Goal: Register for event/course

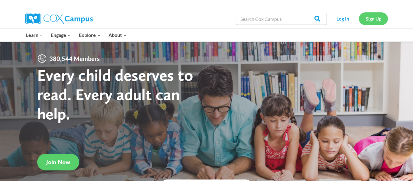
click at [378, 22] on link "Sign Up" at bounding box center [373, 18] width 29 height 12
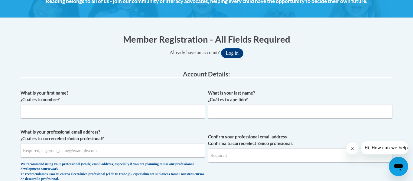
scroll to position [97, 0]
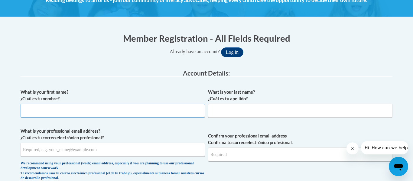
click at [108, 111] on input "What is your first name? ¿Cuál es tu nombre?" at bounding box center [113, 111] width 185 height 14
click at [95, 109] on input "Candace" at bounding box center [113, 111] width 185 height 14
type input "Candace"
type input "Cole"
click at [75, 152] on input "candacekcole@gmail.com" at bounding box center [113, 150] width 185 height 14
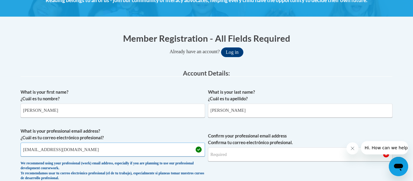
click at [75, 151] on input "candacekcole@gmail.com" at bounding box center [113, 150] width 185 height 14
type input "ccole@shiocton.k12.wi.us"
click at [221, 48] on button "Log in" at bounding box center [232, 53] width 22 height 10
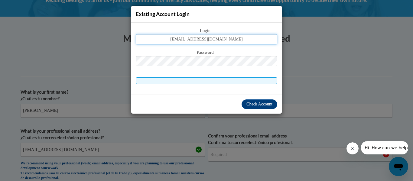
type input "ccole@shiocton.k12.wi.us"
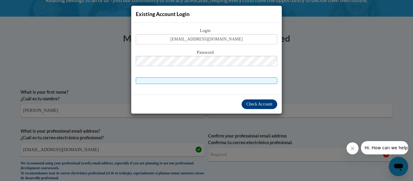
click at [193, 172] on div "Existing Account Login Login ccole@shiocton.k12.wi.us Password Check Account" at bounding box center [206, 90] width 413 height 181
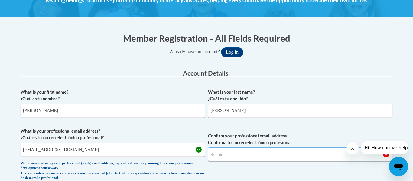
click at [225, 159] on input "Confirm your professional email address Confirma tu correo electrónico profesio…" at bounding box center [300, 155] width 185 height 14
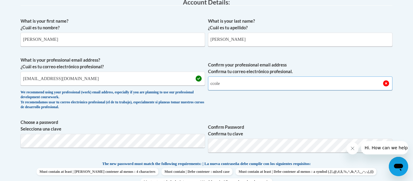
scroll to position [197, 0]
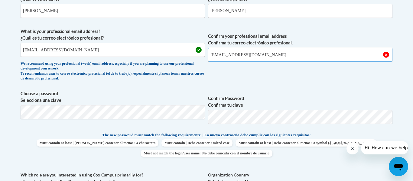
type input "ccole@shiocton.k12.wi.us"
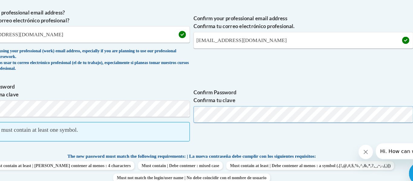
click at [200, 101] on label "Choose a password Selecciona una clave" at bounding box center [113, 96] width 185 height 13
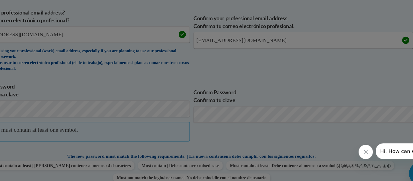
scroll to position [234, 0]
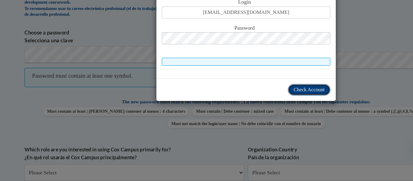
click at [271, 102] on span "Check Account" at bounding box center [260, 104] width 26 height 5
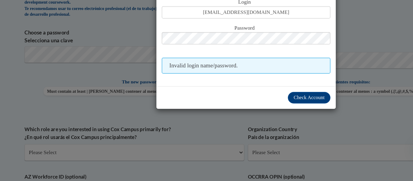
click at [210, 144] on div "Existing Account Login Login ccole@shiocton.k12.wi.us Password Invalid login na…" at bounding box center [206, 90] width 413 height 181
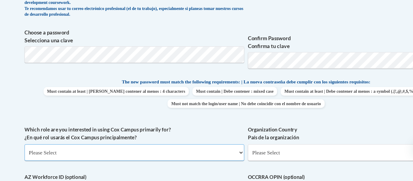
click at [50, 157] on select "Please Select College/University | Colegio/Universidad Community/Nonprofit Part…" at bounding box center [113, 157] width 185 height 14
select select "fbf2d438-af2f-41f8-98f1-81c410e29de3"
click at [21, 150] on select "Please Select College/University | Colegio/Universidad Community/Nonprofit Part…" at bounding box center [113, 157] width 185 height 14
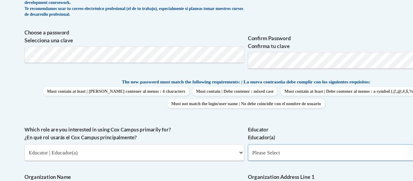
click at [226, 156] on select "Please Select Early Learning/Daycare Teacher/Family Home Care Provider | Maestr…" at bounding box center [300, 157] width 185 height 14
click at [208, 150] on select "Please Select Early Learning/Daycare Teacher/Family Home Care Provider | Maestr…" at bounding box center [300, 157] width 185 height 14
select select "8e40623d-54d0-45cd-9f92-5df65cd3f8cf"
click at [127, 170] on div "What is your first name? ¿Cuál es tu nombre? Candace What is your last name? ¿C…" at bounding box center [207, 135] width 372 height 372
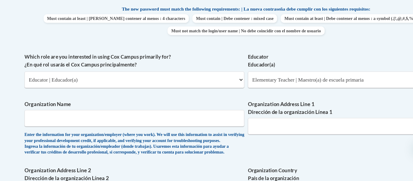
scroll to position [319, 0]
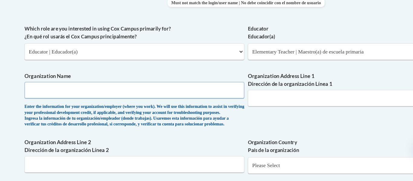
click at [40, 103] on input "Organization Name" at bounding box center [113, 105] width 185 height 14
type input "Shiocton Schools"
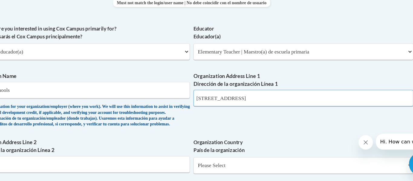
type input "N5650 Broad St. Shiocton Wi 54170"
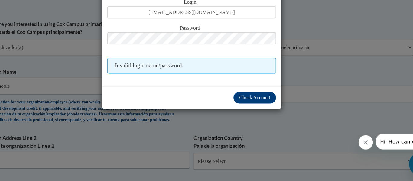
click at [305, 145] on div "Existing Account Login Login ccole@shiocton.k12.wi.us Password Invalid login na…" at bounding box center [206, 90] width 413 height 181
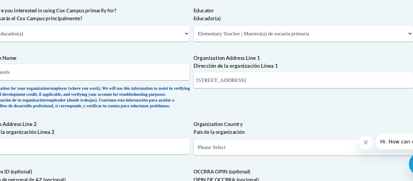
scroll to position [335, 0]
click at [238, 159] on select "Please Select United States | Estados Unidos Outside of the United States | Fue…" at bounding box center [300, 152] width 185 height 14
select select "ad49bcad-a171-4b2e-b99c-48b446064914"
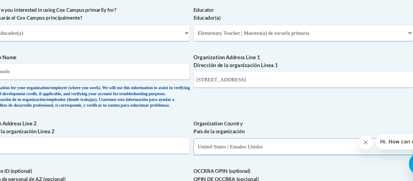
click at [208, 155] on select "Please Select United States | Estados Unidos Outside of the United States | Fue…" at bounding box center [300, 152] width 185 height 14
select select
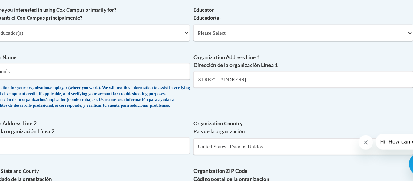
click at [221, 113] on div "What is your first name? ¿Cuál es tu nombre? Candace What is your last name? ¿C…" at bounding box center [207, 67] width 372 height 439
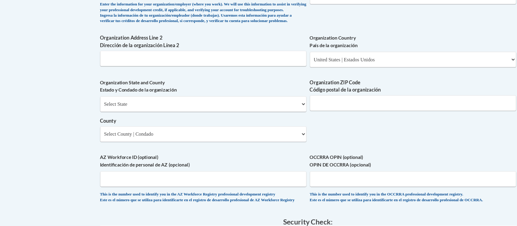
scroll to position [395, 0]
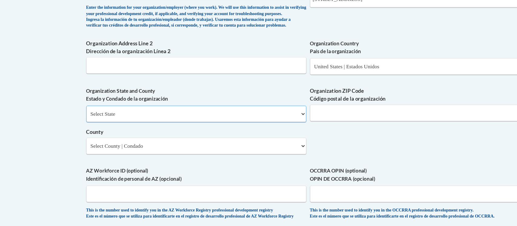
click at [253, 139] on select "Select State Alabama Alaska Arizona Arkansas California Colorado Connecticut De…" at bounding box center [164, 132] width 185 height 14
select select "Wisconsin"
click at [72, 135] on select "Select State Alabama Alaska Arizona Arkansas California Colorado Connecticut De…" at bounding box center [164, 132] width 185 height 14
click at [277, 138] on input "Organization ZIP Code Código postal de la organización" at bounding box center [352, 131] width 185 height 14
type input "54170"
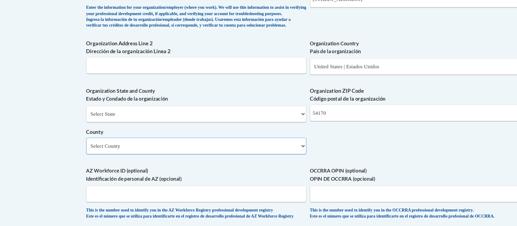
click at [255, 166] on select "Select County Adams Ashland Barron Bayfield Brown Buffalo Burnett Calumet Chipp…" at bounding box center [164, 159] width 185 height 14
select select "Outagamie"
click at [72, 162] on select "Select County Adams Ashland Barron Bayfield Brown Buffalo Burnett Calumet Chipp…" at bounding box center [164, 159] width 185 height 14
click at [191, 181] on input "AZ Workforce ID (optional) Identificación de personal de AZ (opcional)" at bounding box center [164, 199] width 185 height 14
click at [45, 181] on body "This site uses cookies to help improve your learning experience. By continuing …" at bounding box center [258, 55] width 517 height 901
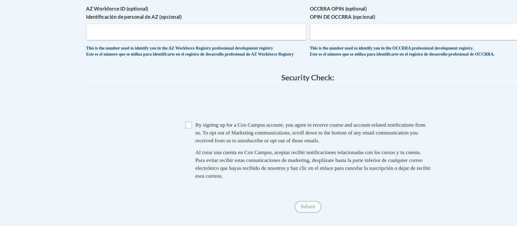
scroll to position [546, 0]
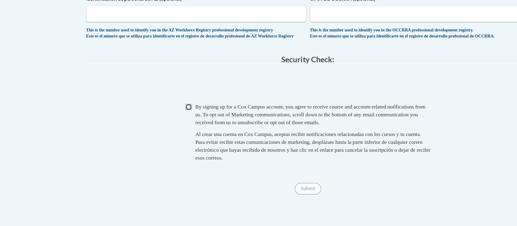
click at [158, 129] on input "Checkbox" at bounding box center [158, 125] width 5 height 5
checkbox input "true"
click at [255, 181] on span "Submit" at bounding box center [258, 194] width 22 height 5
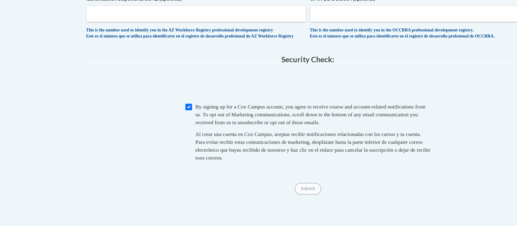
click at [255, 181] on span "Submit" at bounding box center [258, 194] width 22 height 5
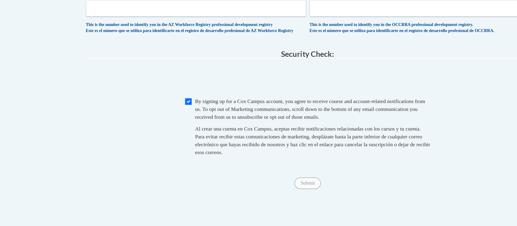
scroll to position [551, 0]
click at [256, 181] on div "Submit Submit" at bounding box center [258, 190] width 372 height 10
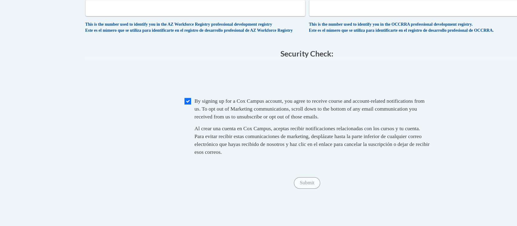
click at [255, 181] on span "Submit" at bounding box center [258, 189] width 22 height 5
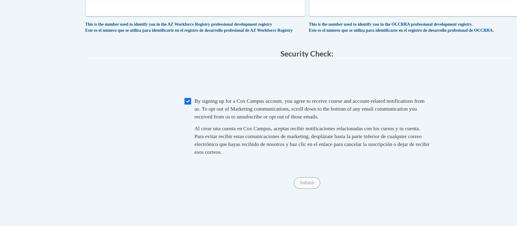
click at [255, 181] on span "Submit" at bounding box center [258, 189] width 22 height 5
click at [248, 181] on div "Submit Submit" at bounding box center [258, 190] width 372 height 10
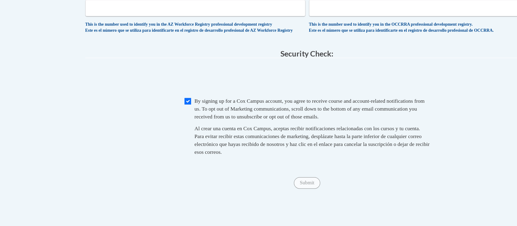
click at [255, 181] on div "Submit Submit" at bounding box center [258, 190] width 372 height 10
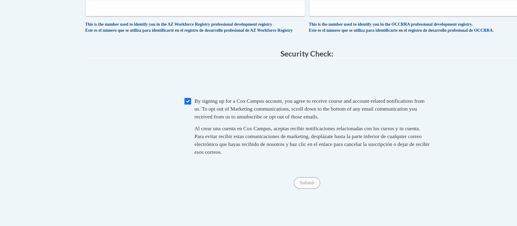
click at [255, 181] on div "Submit Submit" at bounding box center [258, 190] width 372 height 10
click at [249, 181] on div "Submit Submit" at bounding box center [258, 190] width 372 height 10
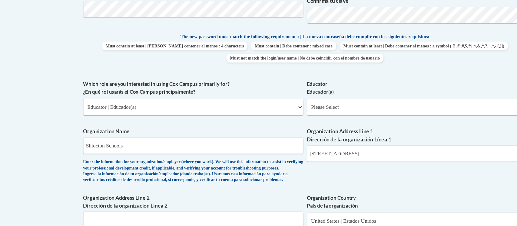
scroll to position [267, 0]
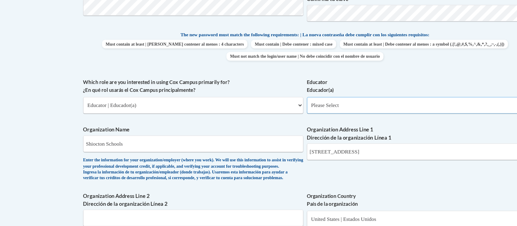
click at [307, 123] on select "Please Select Early Learning/Daycare Teacher/Family Home Care Provider | Maestr…" at bounding box center [352, 125] width 185 height 14
select select "8e40623d-54d0-45cd-9f92-5df65cd3f8cf"
click at [260, 118] on select "Please Select Early Learning/Daycare Teacher/Family Home Care Provider | Maestr…" at bounding box center [352, 125] width 185 height 14
select select "null"
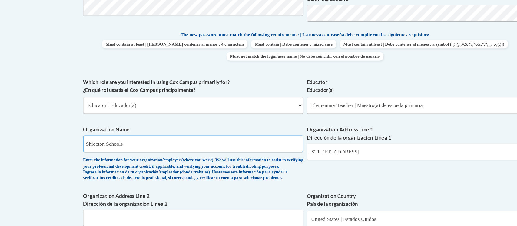
click at [236, 150] on input "Shiocton Schools" at bounding box center [164, 157] width 185 height 14
click at [234, 142] on label "Organization Name" at bounding box center [164, 145] width 185 height 7
click at [234, 150] on input "Shiocton Schools" at bounding box center [164, 157] width 185 height 14
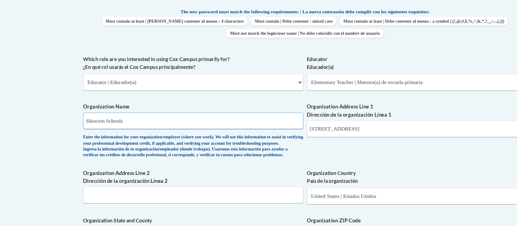
scroll to position [287, 0]
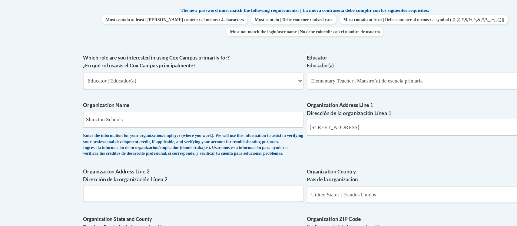
click at [284, 159] on div "What is your first name? ¿Cuál es tu nombre? Candace What is your last name? ¿C…" at bounding box center [258, 115] width 372 height 439
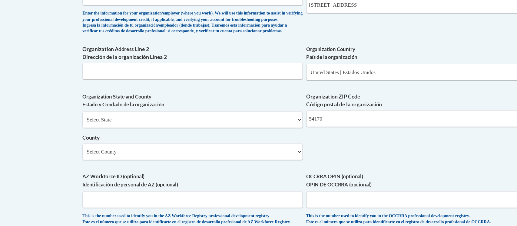
scroll to position [392, 0]
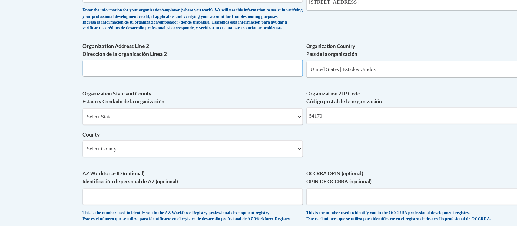
click at [86, 100] on input "Organization Address Line 2 Dirección de la organización Línea 2" at bounding box center [164, 94] width 185 height 14
type input "Shiocton"
click at [156, 119] on div "What is your first name? ¿Cuál es tu nombre? Candace What is your last name? ¿C…" at bounding box center [258, 9] width 372 height 439
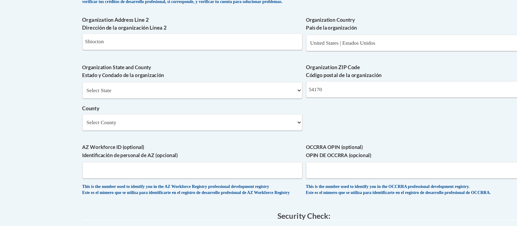
scroll to position [415, 0]
click at [254, 119] on select "Select State Alabama Alaska Arizona Arkansas California Colorado Connecticut De…" at bounding box center [164, 112] width 185 height 14
select select "Wisconsin"
click at [72, 114] on select "Select State Alabama Alaska Arizona Arkansas California Colorado Connecticut De…" at bounding box center [164, 112] width 185 height 14
click at [50, 148] on body "This site uses cookies to help improve your learning experience. By continuing …" at bounding box center [258, 35] width 517 height 901
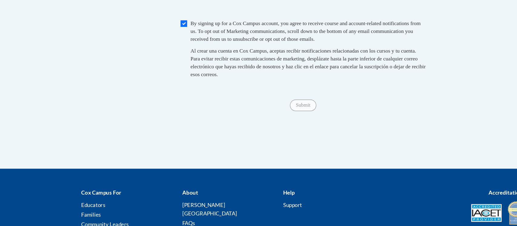
scroll to position [617, 0]
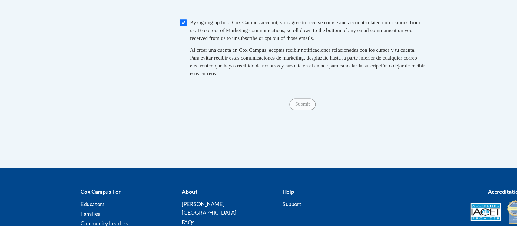
click at [260, 129] on div "Submit Submit" at bounding box center [258, 124] width 372 height 10
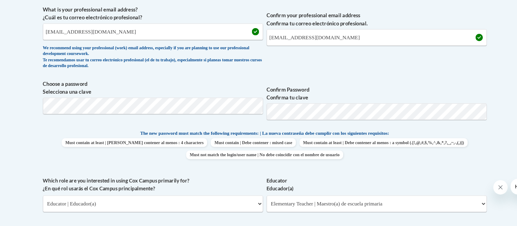
scroll to position [185, 0]
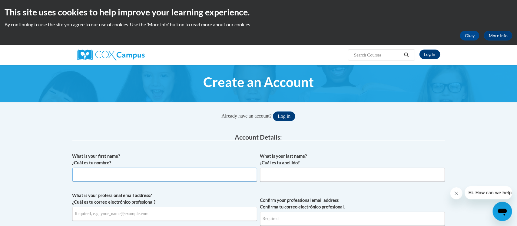
click at [84, 177] on input "What is your first name? ¿Cuál es tu nombre?" at bounding box center [164, 175] width 185 height 14
type input "[PERSON_NAME]"
type input "S"
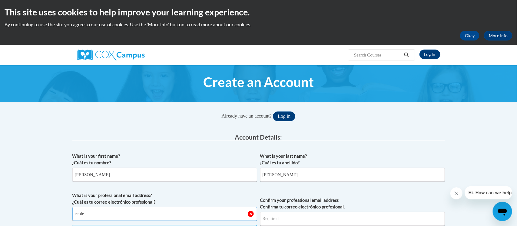
type input "@"
type input "ccole@"
click at [431, 55] on link "Log In" at bounding box center [429, 55] width 21 height 10
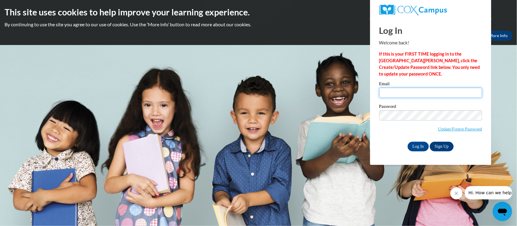
click at [386, 95] on input "Email" at bounding box center [430, 93] width 103 height 10
click at [402, 97] on input "ccole@" at bounding box center [430, 93] width 103 height 10
type input "[EMAIL_ADDRESS][DOMAIN_NAME]"
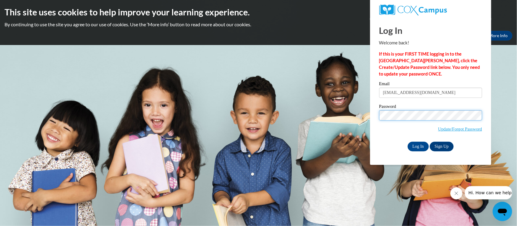
click at [376, 130] on div "Please enter your email! Please enter your password! Email ccole@shiocton.k12.w…" at bounding box center [430, 117] width 112 height 70
click at [407, 142] on input "Log In" at bounding box center [417, 147] width 21 height 10
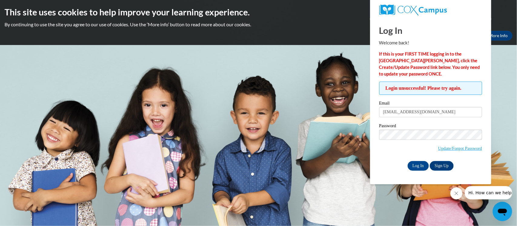
click at [270, 162] on body "This site uses cookies to help improve your learning experience. By continuing …" at bounding box center [258, 113] width 517 height 226
click at [407, 161] on input "Log In" at bounding box center [417, 166] width 21 height 10
click at [475, 146] on link "Update/Forgot Password" at bounding box center [460, 148] width 44 height 5
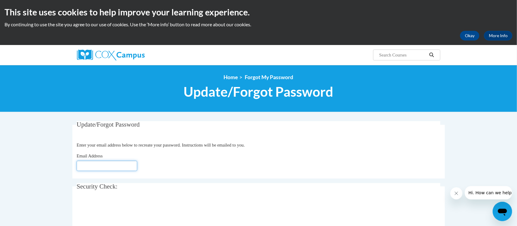
click at [87, 165] on input "Email Address" at bounding box center [107, 166] width 61 height 10
type input "[EMAIL_ADDRESS][DOMAIN_NAME]"
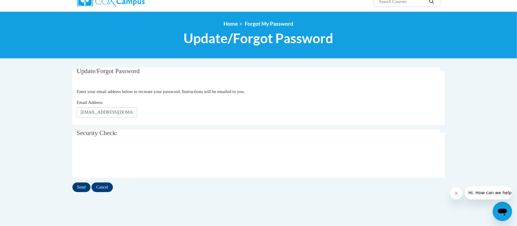
scroll to position [91, 0]
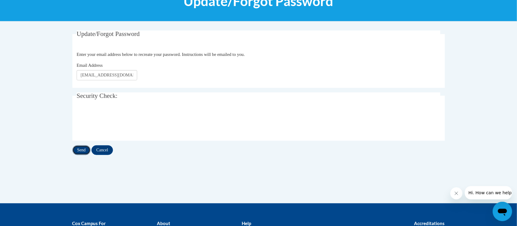
click at [82, 150] on input "Send" at bounding box center [81, 151] width 18 height 10
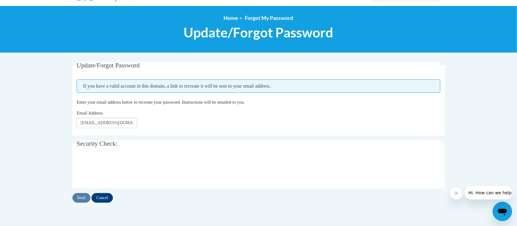
scroll to position [61, 0]
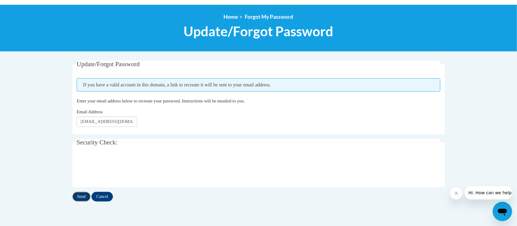
click at [79, 197] on input "Send" at bounding box center [81, 197] width 18 height 10
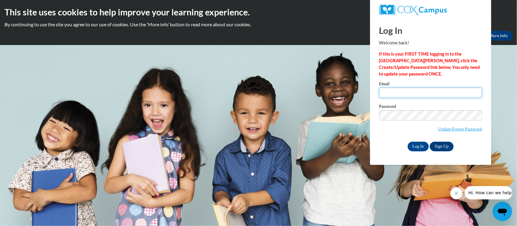
click at [395, 90] on input "Email" at bounding box center [430, 93] width 103 height 10
type input "[EMAIL_ADDRESS][DOMAIN_NAME]"
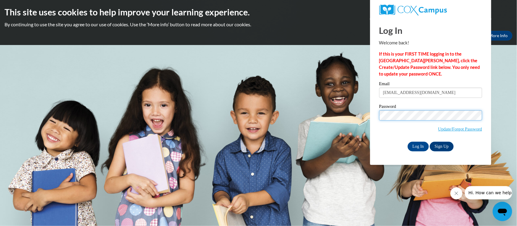
click at [407, 142] on input "Log In" at bounding box center [417, 147] width 21 height 10
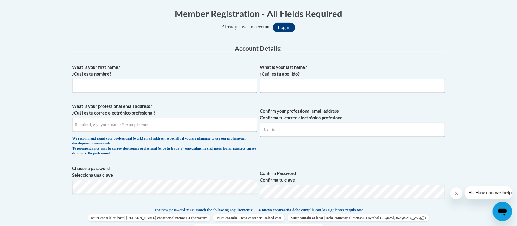
scroll to position [121, 0]
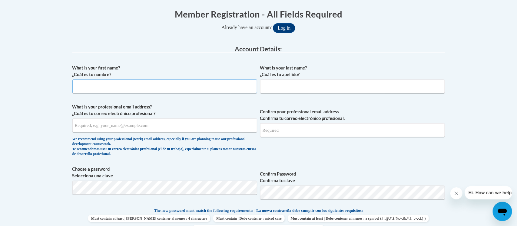
click at [94, 84] on input "What is your first name? ¿Cuál es tu nombre?" at bounding box center [164, 87] width 185 height 14
type input "[PERSON_NAME]"
click at [273, 23] on button "Log in" at bounding box center [284, 28] width 22 height 10
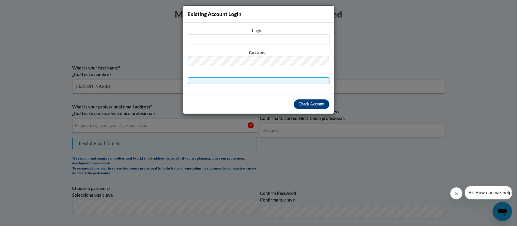
click at [360, 61] on div "Existing Account Login Login Password" at bounding box center [258, 113] width 517 height 226
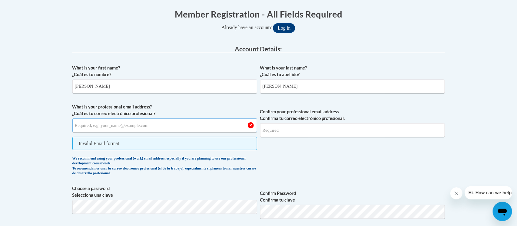
click at [159, 126] on input "What is your professional email address? ¿Cuál es tu correo electrónico profesi…" at bounding box center [164, 126] width 185 height 14
click at [157, 130] on input "ccole" at bounding box center [164, 126] width 185 height 14
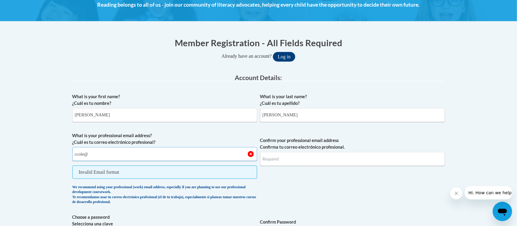
scroll to position [88, 0]
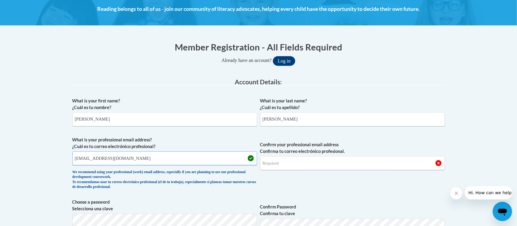
type input "ccole@shiocton.wi.k12.org"
click at [266, 159] on input "Confirm your professional email address Confirma tu correo electrónico profesio…" at bounding box center [352, 163] width 185 height 14
type input "ccole@shiocton.wi.k12.us"
click at [128, 159] on input "ccole@shiocton.wi.k12.org" at bounding box center [164, 159] width 185 height 14
type input "ccole@shiocton.wi.k12.us"
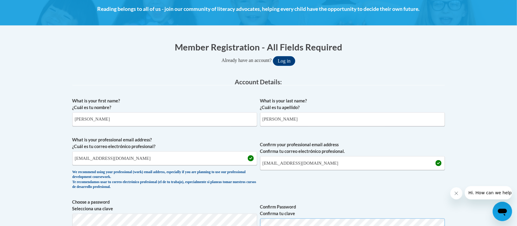
scroll to position [94, 0]
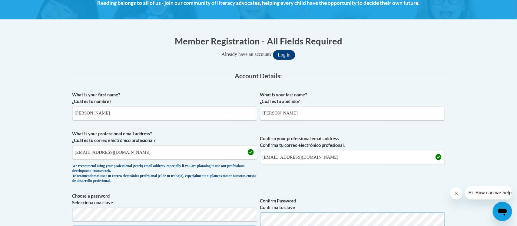
click at [273, 50] on button "Log in" at bounding box center [284, 55] width 22 height 10
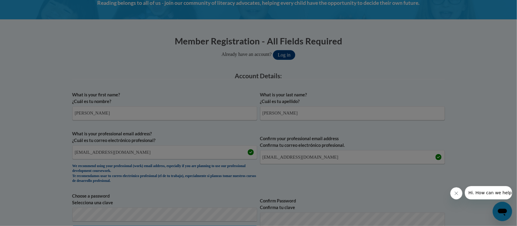
scroll to position [189, 0]
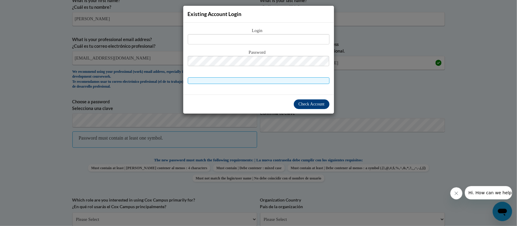
click at [323, 143] on div "Existing Account Login Login Password" at bounding box center [258, 113] width 517 height 226
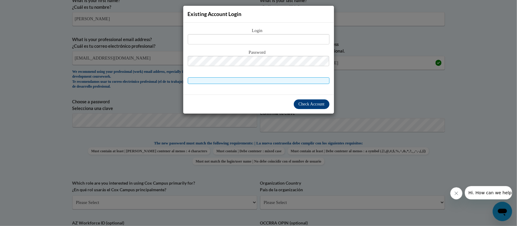
click at [444, 107] on div "Existing Account Login Login Password" at bounding box center [258, 113] width 517 height 226
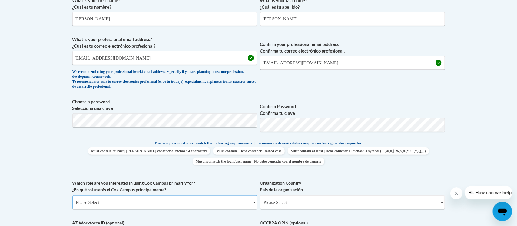
click at [172, 197] on select "Please Select College/University | Colegio/Universidad Community/Nonprofit Part…" at bounding box center [164, 203] width 185 height 14
select select "fbf2d438-af2f-41f8-98f1-81c410e29de3"
click at [72, 196] on select "Please Select College/University | Colegio/Universidad Community/Nonprofit Part…" at bounding box center [164, 203] width 185 height 14
click at [306, 200] on select "Please Select Early Learning/Daycare Teacher/Family Home Care Provider | Maestr…" at bounding box center [352, 203] width 185 height 14
click at [260, 196] on select "Please Select Early Learning/Daycare Teacher/Family Home Care Provider | Maestr…" at bounding box center [352, 203] width 185 height 14
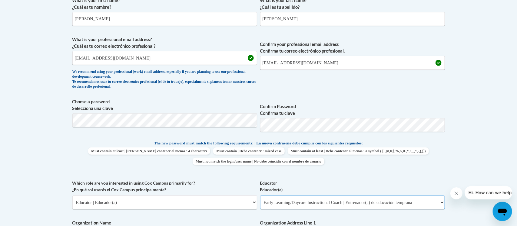
select select "8e40623d-54d0-45cd-9f92-5df65cd3f8cf"
click at [424, 218] on div "What is your first name? ¿Cuál es tu nombre? Candace What is your last name? ¿C…" at bounding box center [258, 180] width 372 height 372
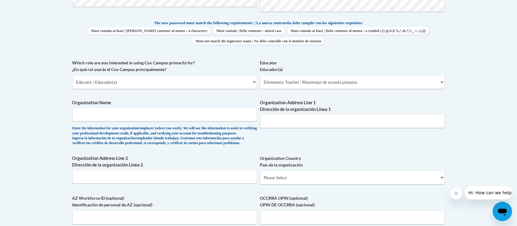
scroll to position [310, 0]
click at [111, 113] on input "Organization Name" at bounding box center [164, 114] width 185 height 14
type input "Shiocton Schools"
click at [271, 125] on input "Organization Address Line 1 Dirección de la organización Línea 1" at bounding box center [352, 121] width 185 height 14
type input "N5650 Broad St. Shiocton Wi 54170"
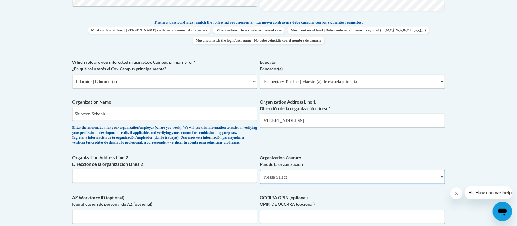
click at [288, 184] on select "Please Select United States | Estados Unidos Outside of the United States | Fue…" at bounding box center [352, 177] width 185 height 14
select select "ad49bcad-a171-4b2e-b99c-48b446064914"
click at [260, 180] on select "Please Select United States | Estados Unidos Outside of the United States | Fue…" at bounding box center [352, 177] width 185 height 14
select select
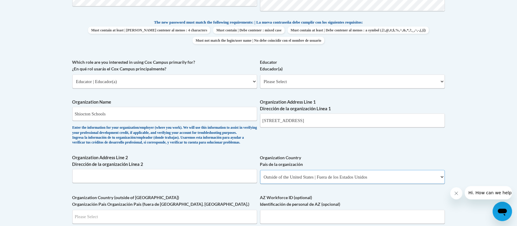
select select "ad49bcad-a171-4b2e-b99c-48b446064914"
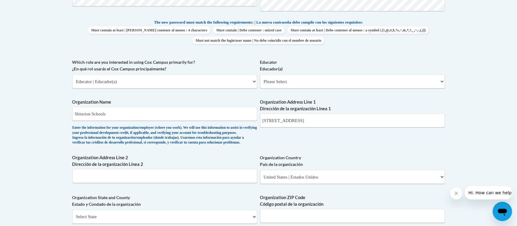
click at [361, 154] on div "What is your first name? ¿Cuál es tu nombre? Candace What is your last name? ¿C…" at bounding box center [258, 92] width 372 height 439
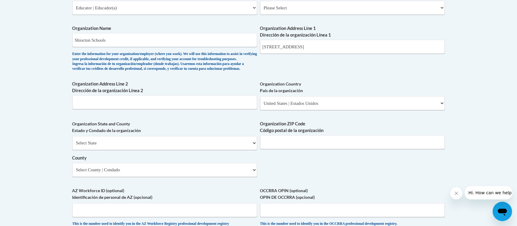
scroll to position [385, 0]
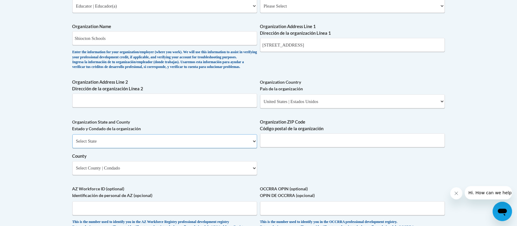
click at [253, 149] on select "Select State Alabama Alaska Arizona Arkansas California Colorado Connecticut De…" at bounding box center [164, 142] width 185 height 14
click at [72, 144] on select "Select State Alabama Alaska Arizona Arkansas California Colorado Connecticut De…" at bounding box center [164, 142] width 185 height 14
select select "Kentucky"
click at [267, 146] on input "Organization ZIP Code Código postal de la organización" at bounding box center [352, 141] width 185 height 14
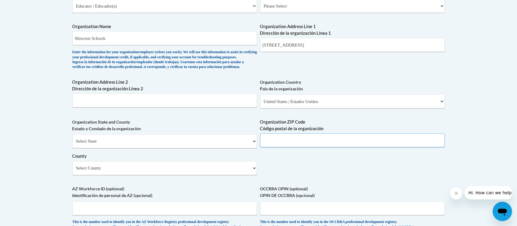
type input "54170"
click at [254, 149] on select "Select State Alabama Alaska Arizona Arkansas California Colorado Connecticut De…" at bounding box center [164, 142] width 185 height 14
select select "Wisconsin"
click at [72, 144] on select "Select State Alabama Alaska Arizona Arkansas California Colorado Connecticut De…" at bounding box center [164, 142] width 185 height 14
click at [132, 108] on input "Organization Address Line 2 Dirección de la organización Línea 2" at bounding box center [164, 101] width 185 height 14
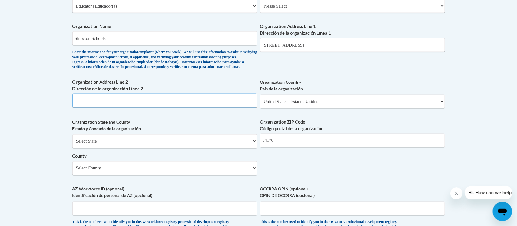
type input "Shiocton"
click at [254, 176] on select "Select County Adams Ashland Barron Bayfield Brown Buffalo Burnett Calumet Chipp…" at bounding box center [164, 169] width 185 height 14
select select "Outagamie"
click at [72, 171] on select "Select County Adams Ashland Barron Bayfield Brown Buffalo Burnett Calumet Chipp…" at bounding box center [164, 169] width 185 height 14
click at [145, 215] on input "AZ Workforce ID (optional) Identificación de personal de AZ (opcional)" at bounding box center [164, 209] width 185 height 14
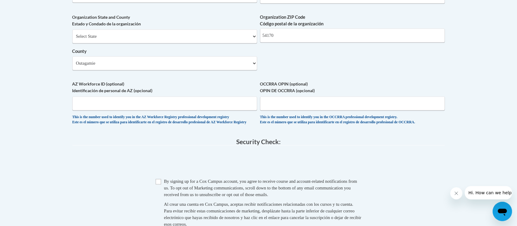
scroll to position [506, 0]
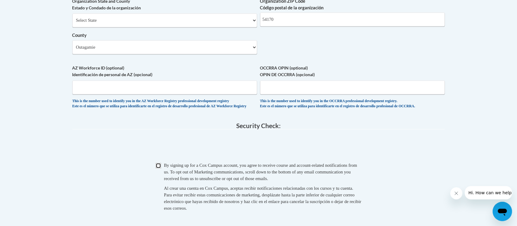
click at [159, 169] on input "Checkbox" at bounding box center [158, 165] width 5 height 5
checkbox input "true"
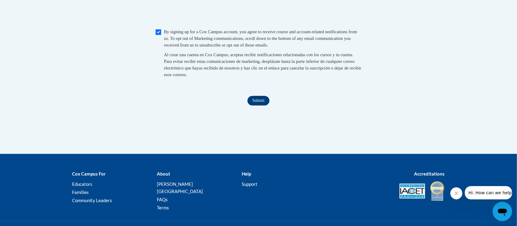
scroll to position [673, 0]
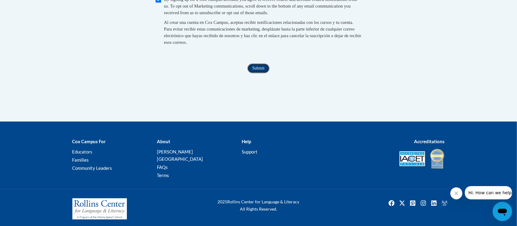
click at [261, 73] on input "Submit" at bounding box center [258, 69] width 22 height 10
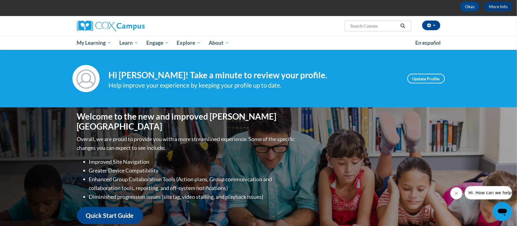
scroll to position [30, 0]
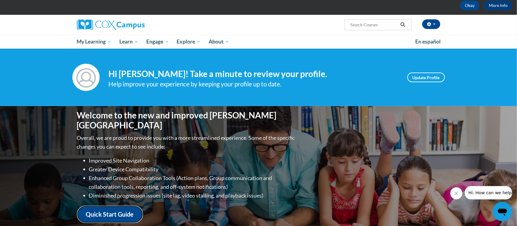
click at [103, 210] on link "Quick Start Guide" at bounding box center [110, 214] width 66 height 17
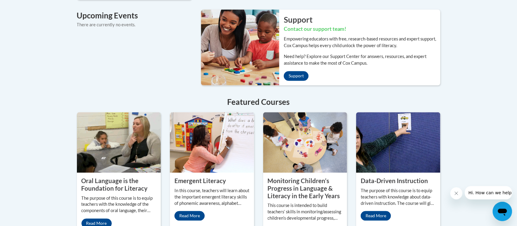
scroll to position [469, 0]
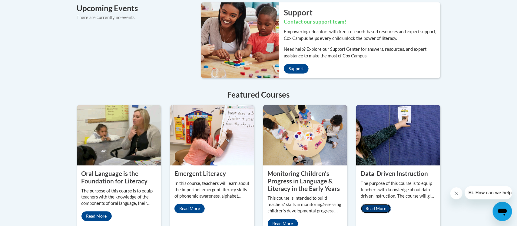
click at [376, 204] on link "Read More" at bounding box center [375, 209] width 30 height 10
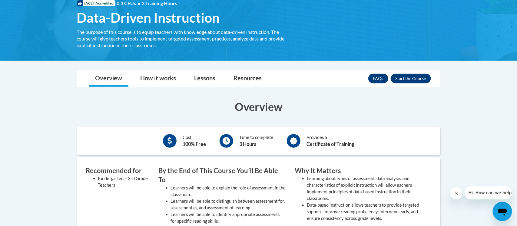
scroll to position [91, 0]
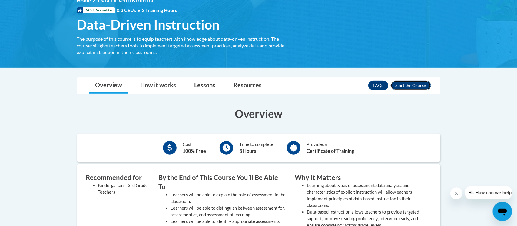
click at [404, 87] on button "Enroll" at bounding box center [410, 86] width 40 height 10
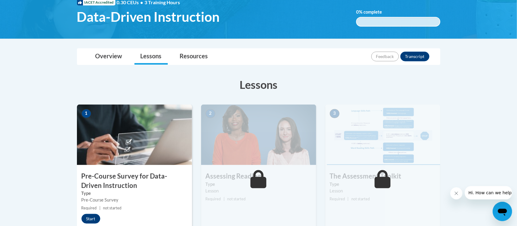
scroll to position [106, 0]
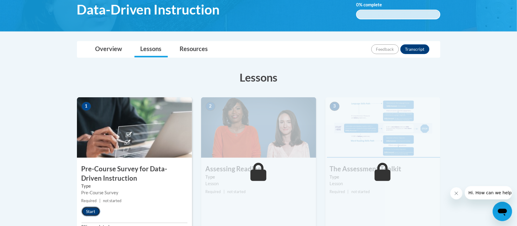
click at [92, 210] on button "Start" at bounding box center [90, 212] width 19 height 10
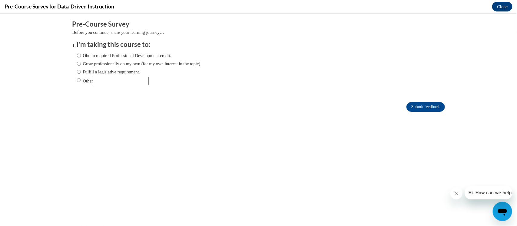
scroll to position [0, 0]
click at [77, 56] on input "Obtain required Professional Development credit." at bounding box center [79, 55] width 4 height 7
radio input "true"
click at [406, 102] on input "Submit feedback" at bounding box center [425, 107] width 38 height 10
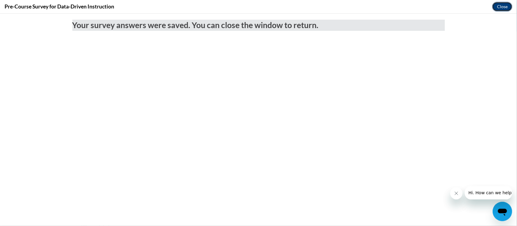
click at [502, 9] on button "Close" at bounding box center [502, 7] width 20 height 10
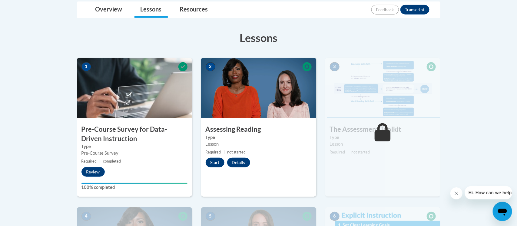
scroll to position [144, 0]
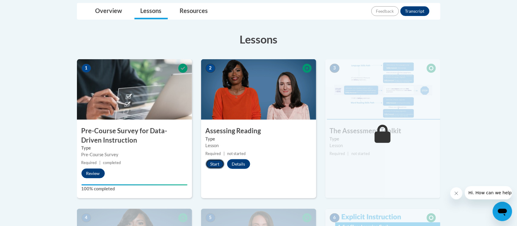
click at [217, 166] on button "Start" at bounding box center [214, 164] width 19 height 10
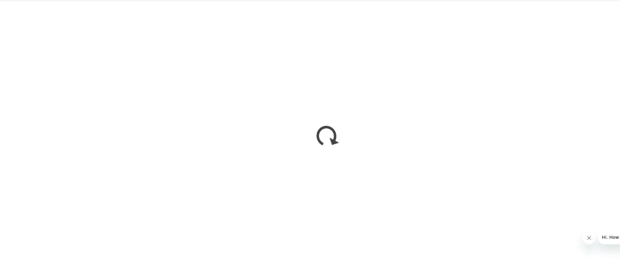
scroll to position [141, 0]
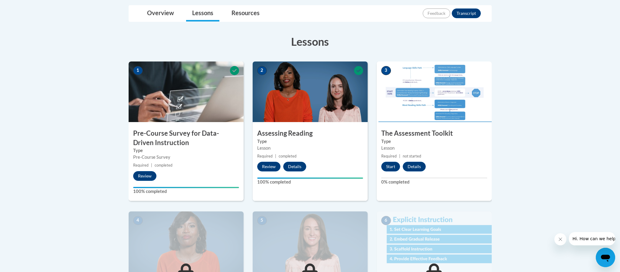
scroll to position [144, 0]
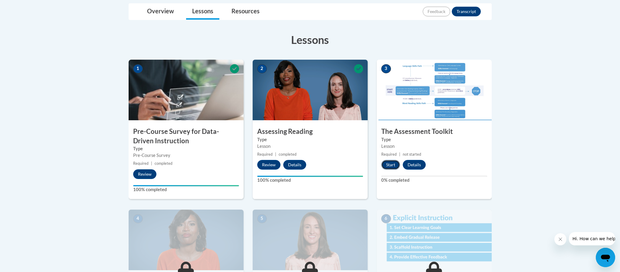
click at [387, 166] on button "Start" at bounding box center [390, 165] width 19 height 10
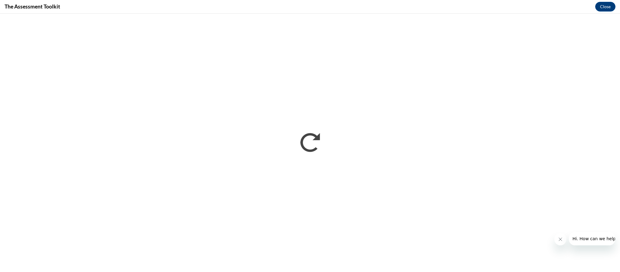
scroll to position [0, 0]
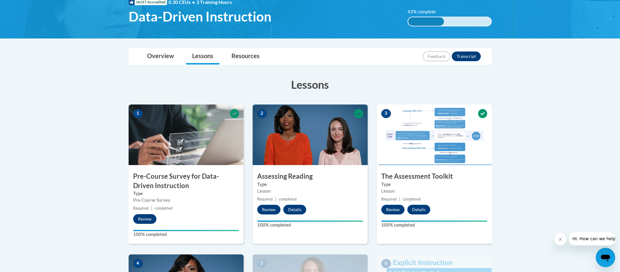
scroll to position [124, 0]
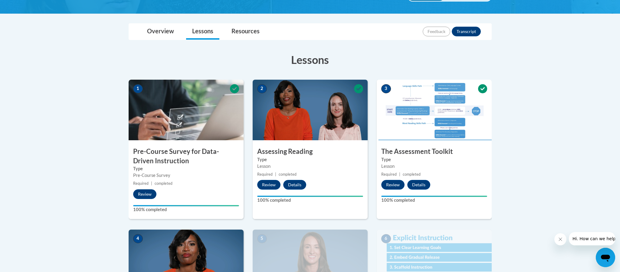
click at [425, 97] on img at bounding box center [434, 110] width 115 height 61
click at [463, 212] on div "3 The Assessment Toolkit Type Lesson Required | completed Review Details Feedba…" at bounding box center [434, 149] width 115 height 139
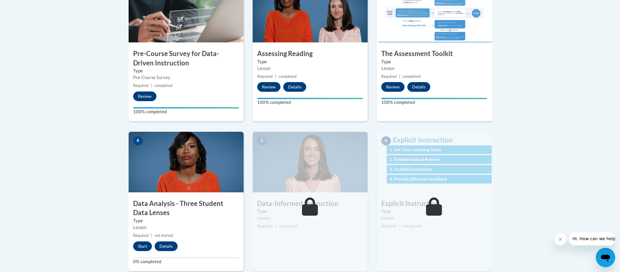
scroll to position [231, 0]
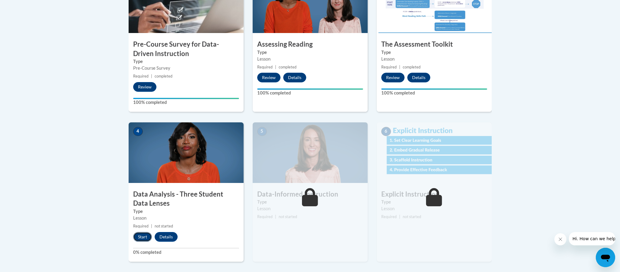
click at [140, 236] on button "Start" at bounding box center [142, 237] width 19 height 10
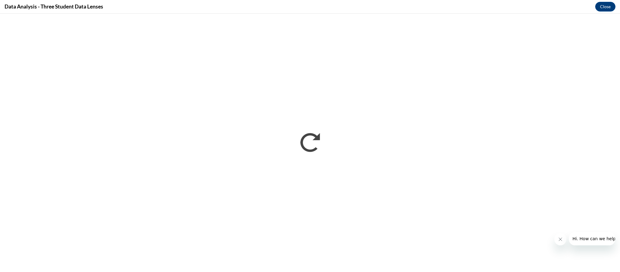
scroll to position [0, 0]
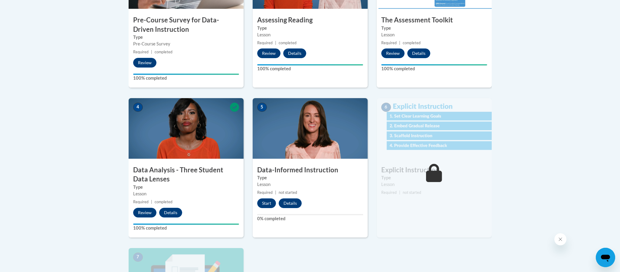
scroll to position [260, 0]
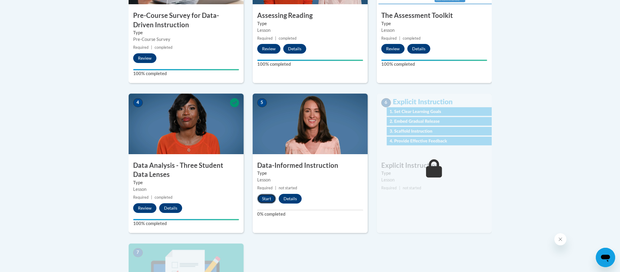
click at [273, 201] on button "Start" at bounding box center [266, 199] width 19 height 10
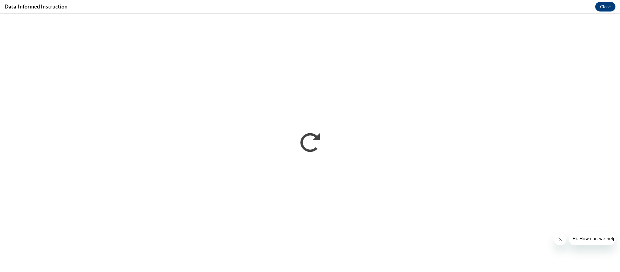
scroll to position [0, 0]
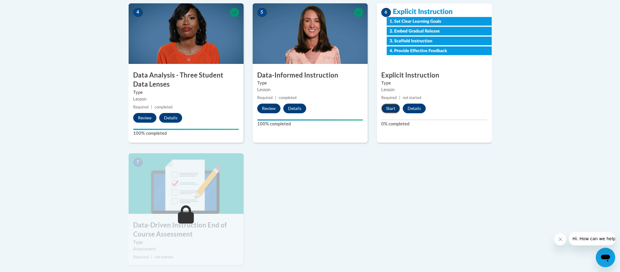
click at [394, 111] on button "Start" at bounding box center [390, 108] width 19 height 10
